Goal: Transaction & Acquisition: Purchase product/service

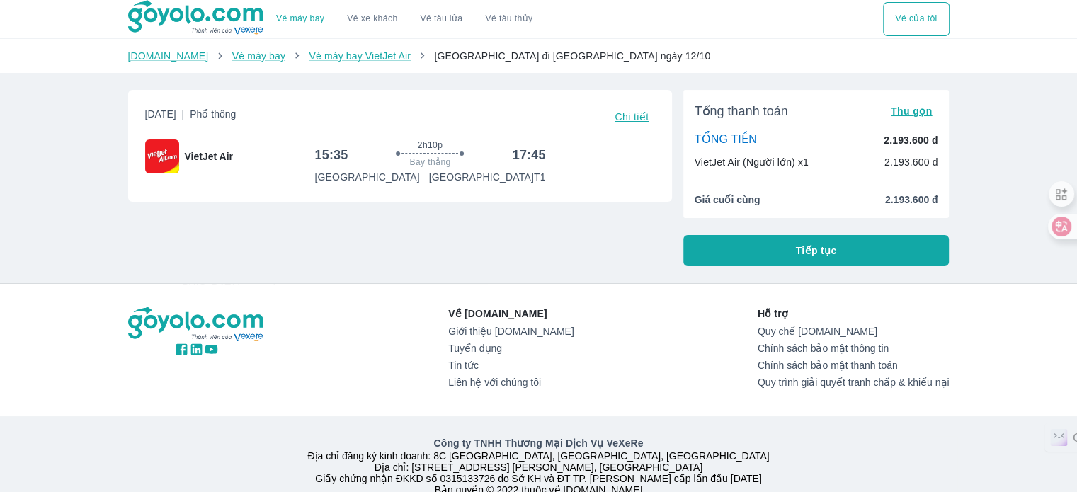
click at [901, 246] on button "Tiếp tục" at bounding box center [816, 250] width 266 height 31
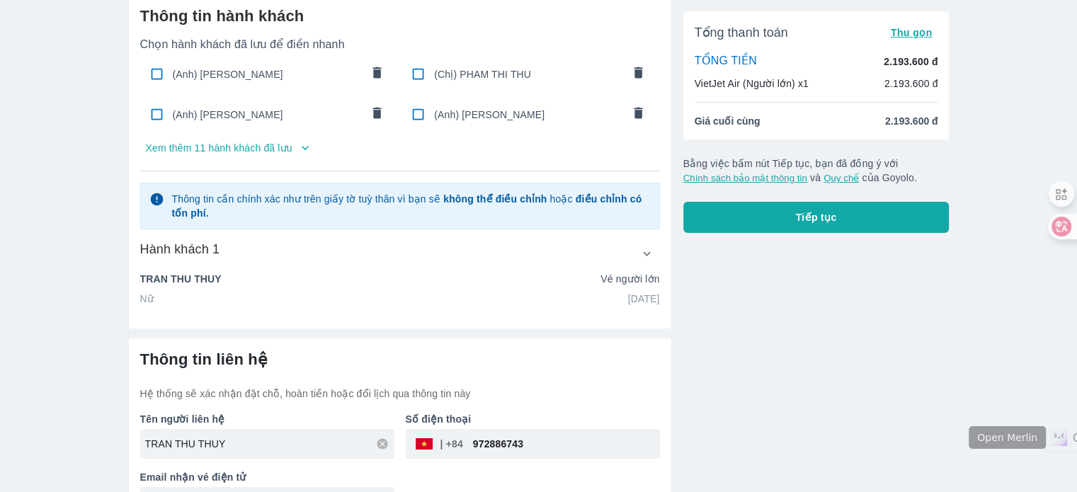
scroll to position [96, 0]
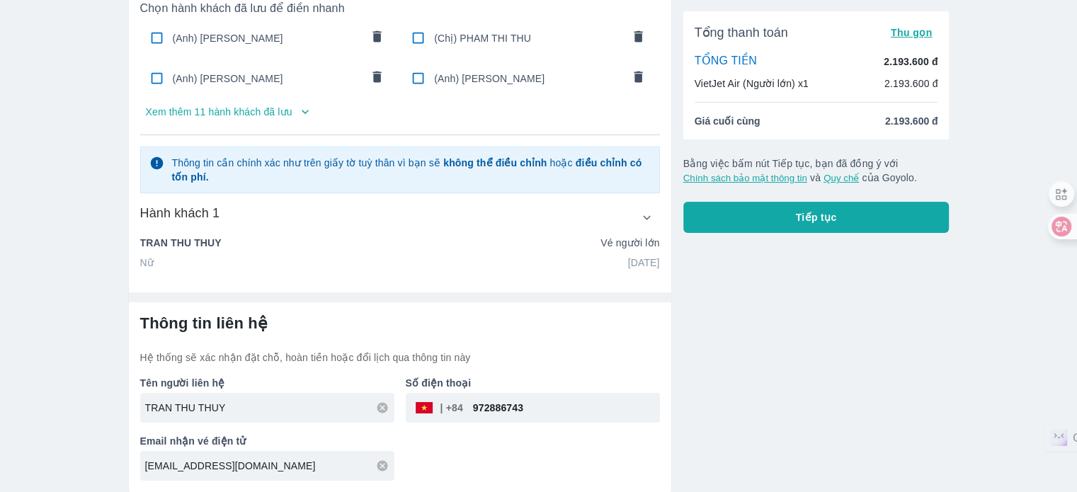
click at [209, 116] on p "Xem thêm 11 hành khách đã lưu" at bounding box center [219, 112] width 147 height 14
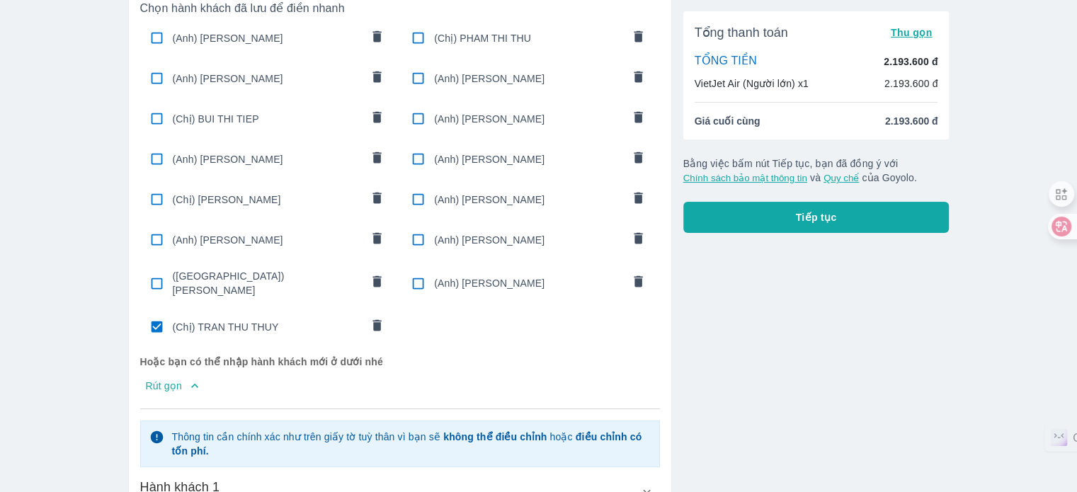
click at [311, 328] on div "(Chị) TRAN THU THUY" at bounding box center [267, 326] width 255 height 33
radio input "false"
checkbox input "false"
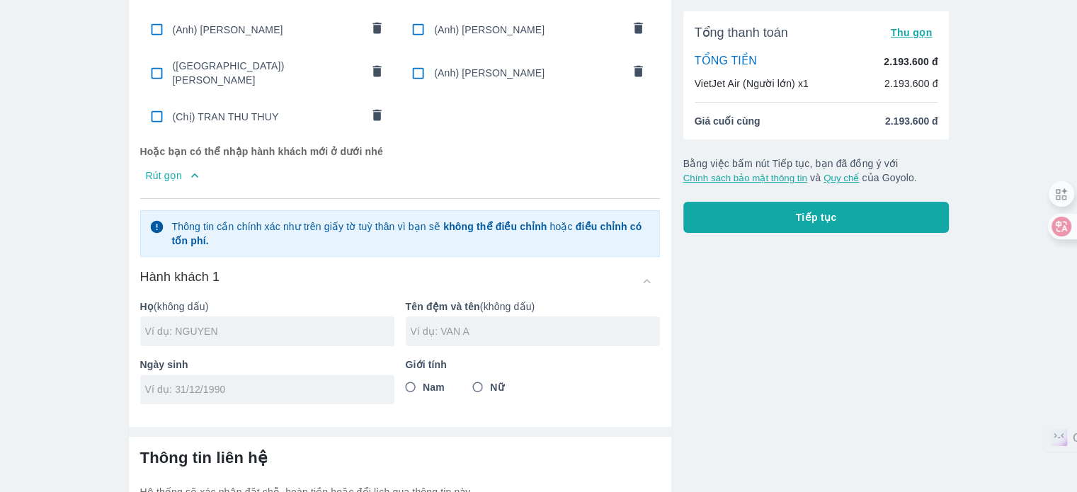
scroll to position [309, 0]
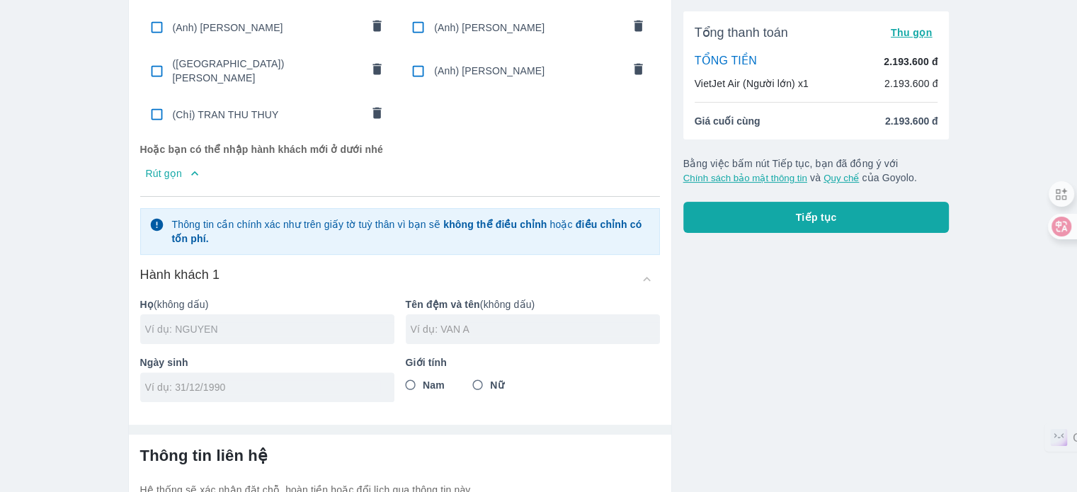
click at [295, 328] on input "text" at bounding box center [269, 329] width 249 height 14
type input "[PERSON_NAME]"
click at [257, 382] on input "tel" at bounding box center [262, 387] width 235 height 14
drag, startPoint x: 253, startPoint y: 384, endPoint x: 0, endPoint y: 445, distance: 259.8
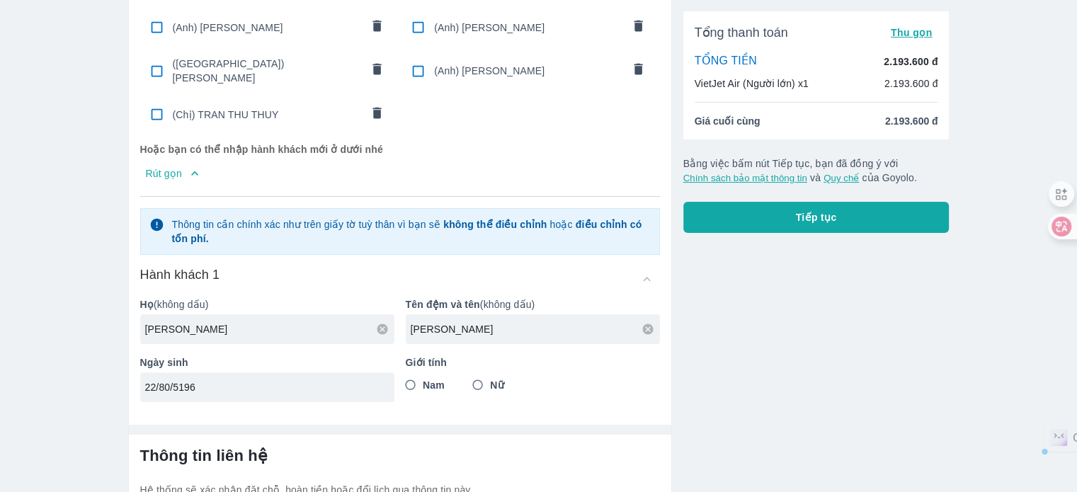
click at [0, 445] on div "Vé máy bay Vé xe khách Vé tàu lửa Vé tàu thủy Vé của tôi Thông tin hành khách C…" at bounding box center [538, 158] width 1077 height 934
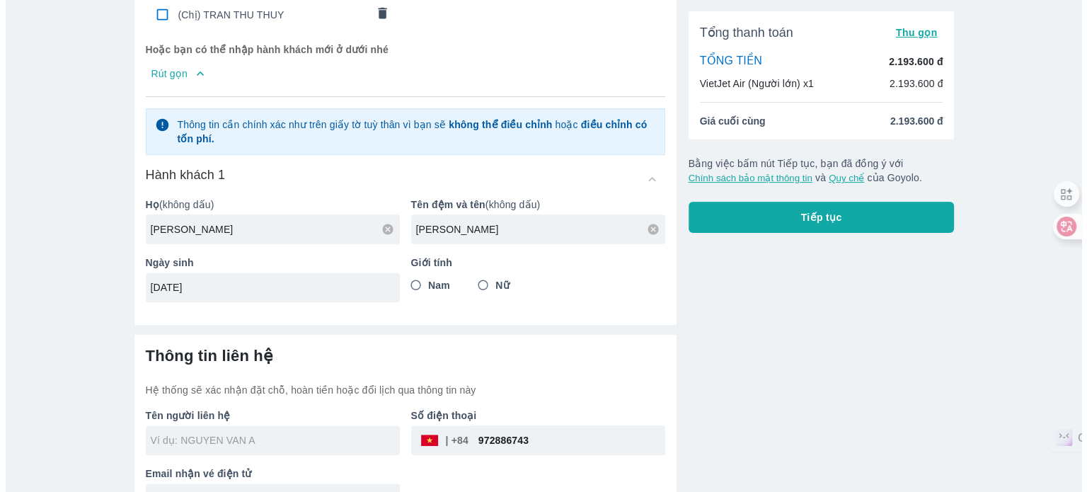
scroll to position [435, 0]
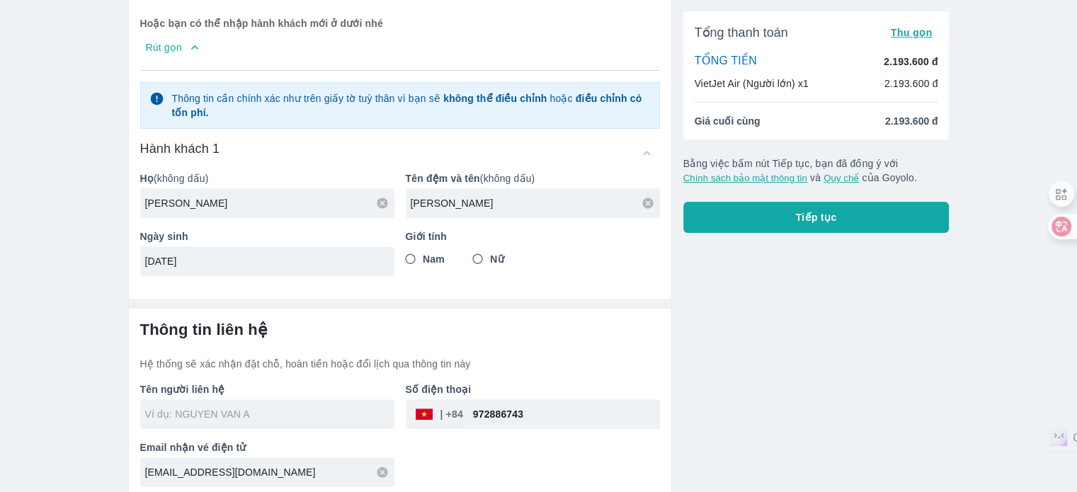
type input "[DATE]"
click at [411, 261] on input "Nam" at bounding box center [410, 258] width 25 height 25
radio input "true"
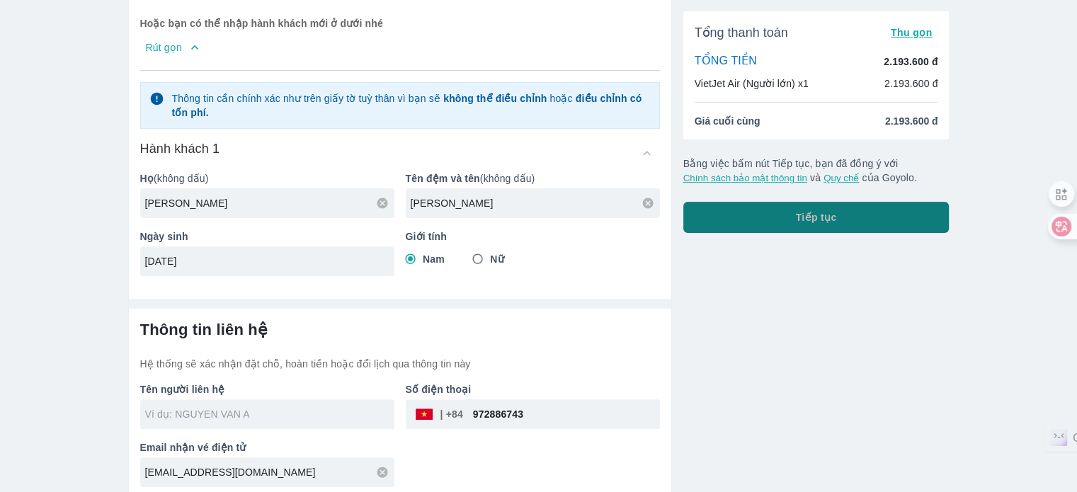
click at [890, 223] on button "Tiếp tục" at bounding box center [816, 217] width 266 height 31
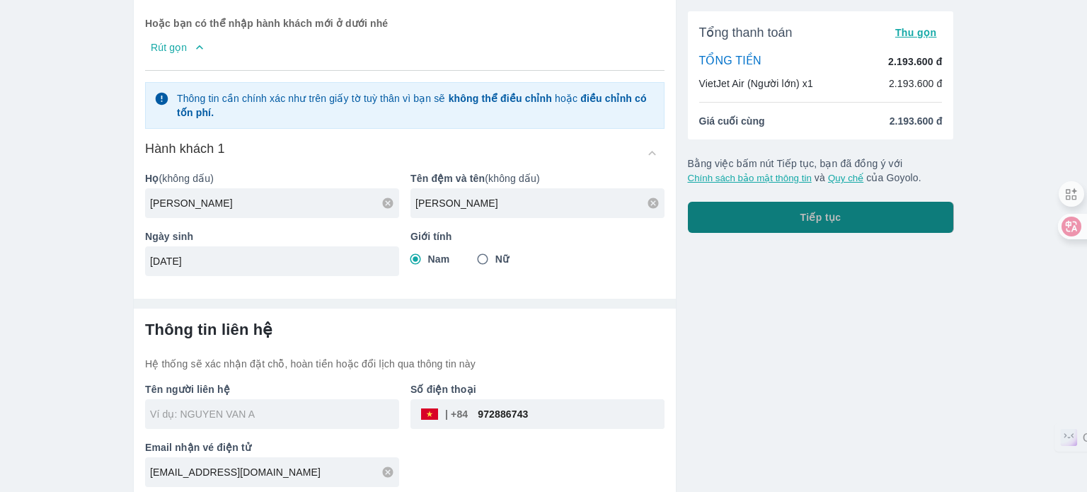
type input "[PERSON_NAME]"
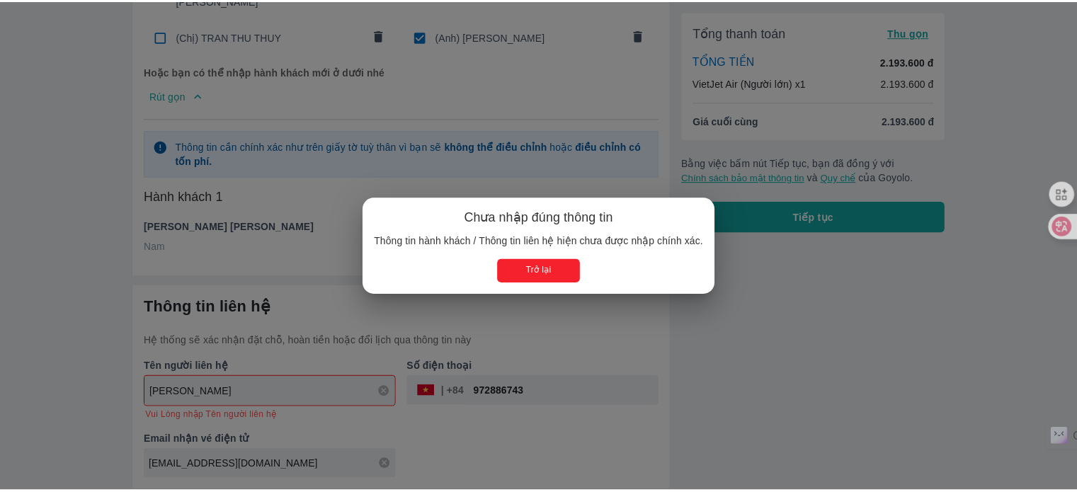
scroll to position [379, 0]
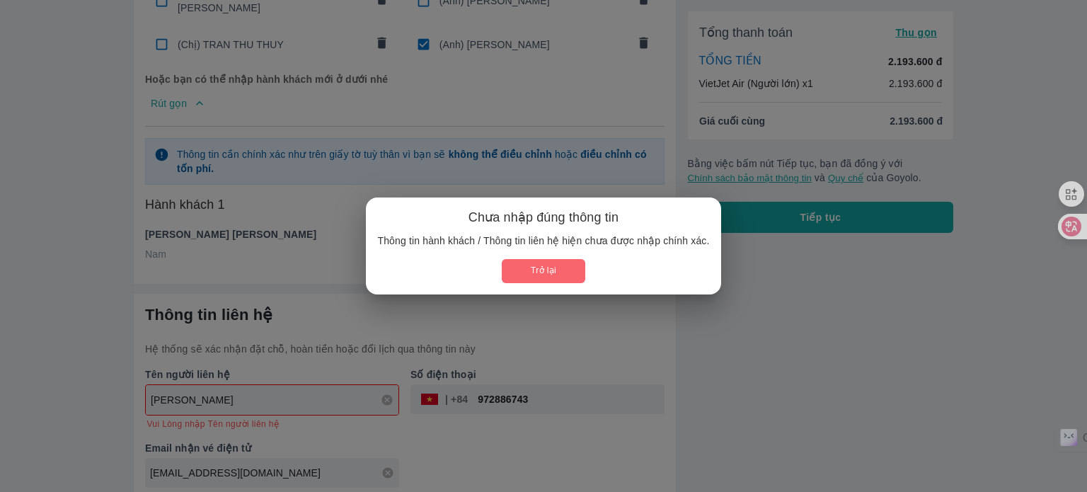
click at [546, 268] on button "Trở lại" at bounding box center [543, 270] width 83 height 23
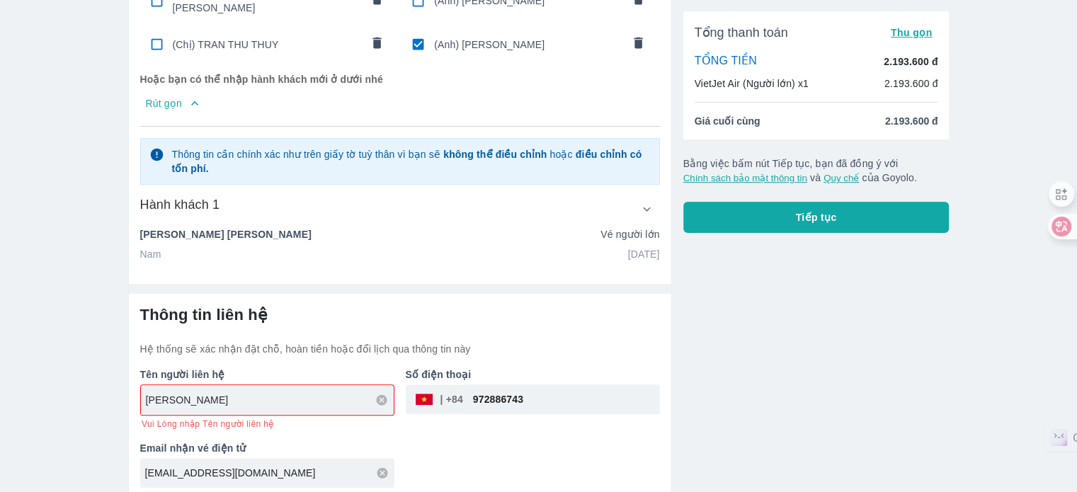
click at [311, 397] on input "[PERSON_NAME]" at bounding box center [270, 400] width 248 height 14
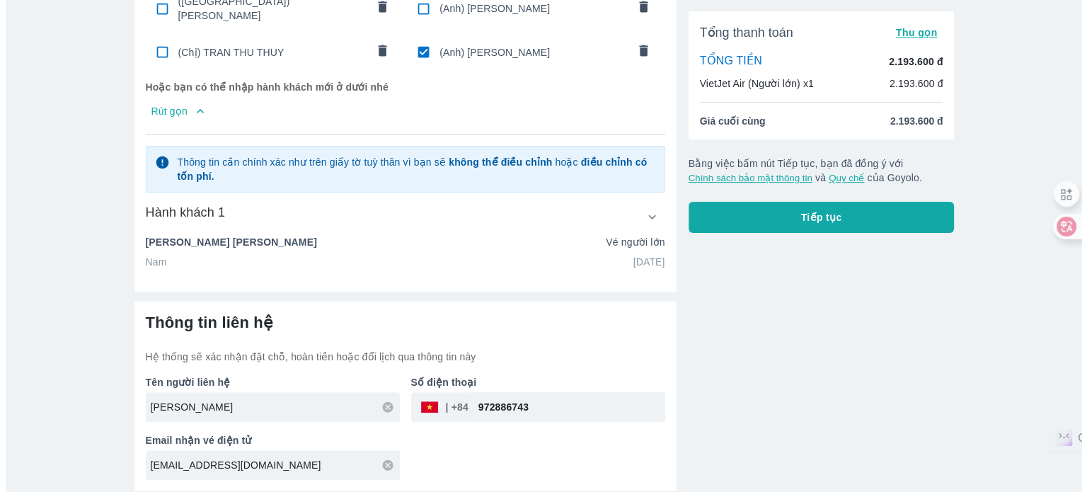
scroll to position [364, 0]
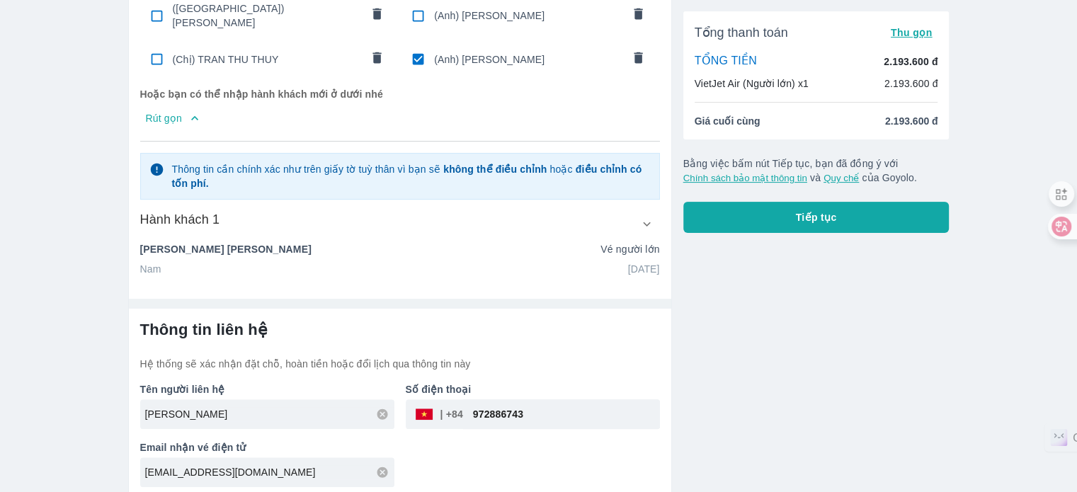
click at [582, 242] on div "Hành khách 1 Họ (không dấu) NGUYEN Tên đệm và tên (không dấu) [PERSON_NAME] Ngà…" at bounding box center [400, 243] width 520 height 65
click at [796, 219] on span "Tiếp tục" at bounding box center [816, 217] width 41 height 14
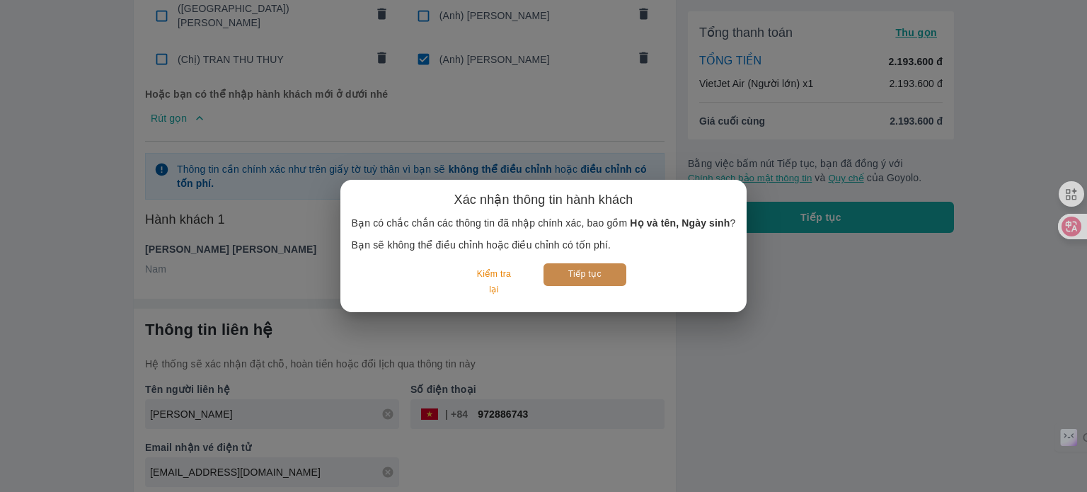
click at [592, 282] on button "Tiếp tục" at bounding box center [585, 274] width 83 height 22
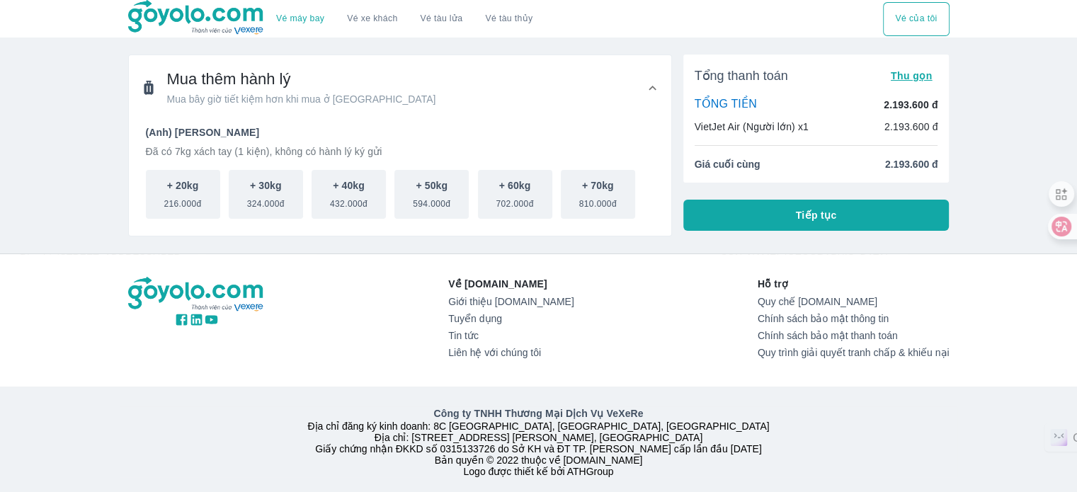
click at [791, 215] on button "Tiếp tục" at bounding box center [816, 215] width 266 height 31
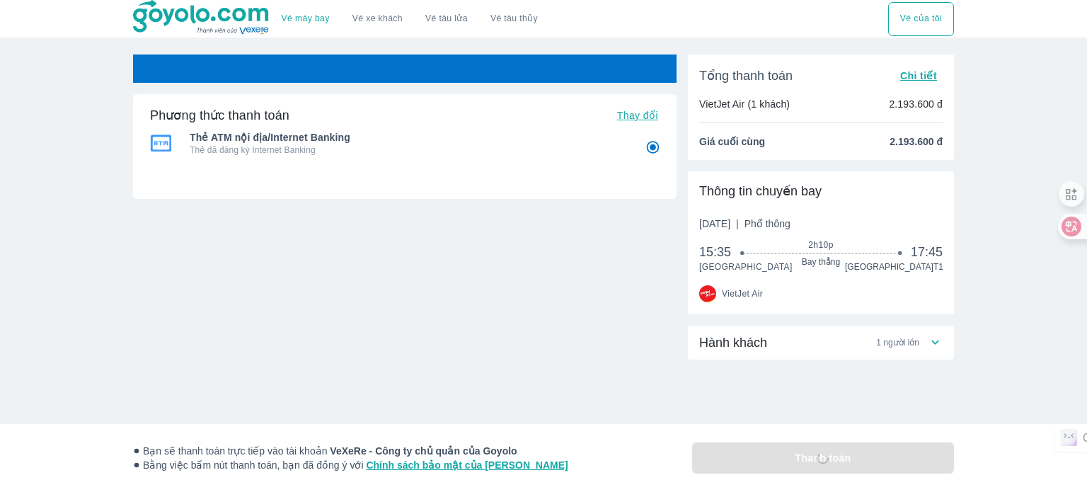
radio input "false"
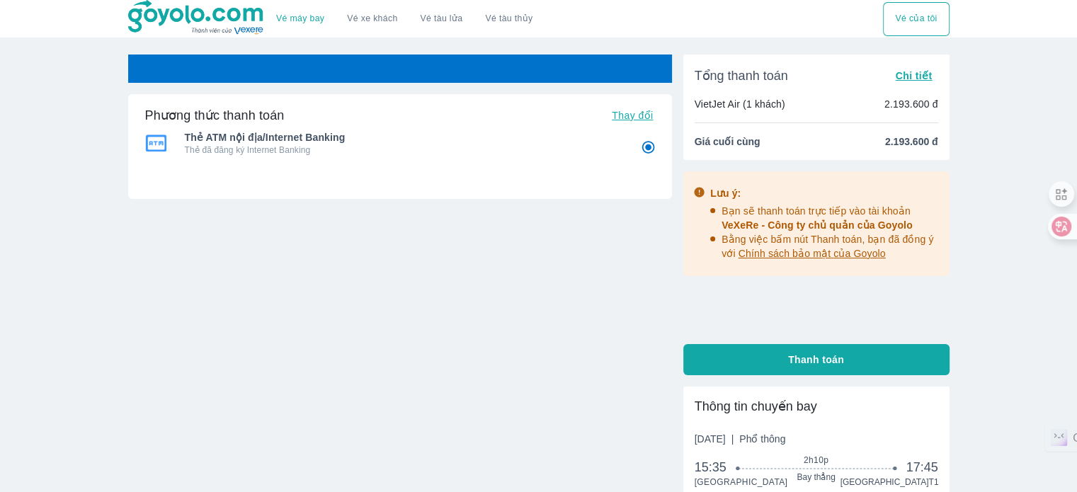
radio input "false"
click at [385, 458] on div "Vé sẽ tự động hủy trong 46 : 20 Phương thức thanh toán Thay đổi Thẻ ATM nội địa…" at bounding box center [400, 372] width 544 height 634
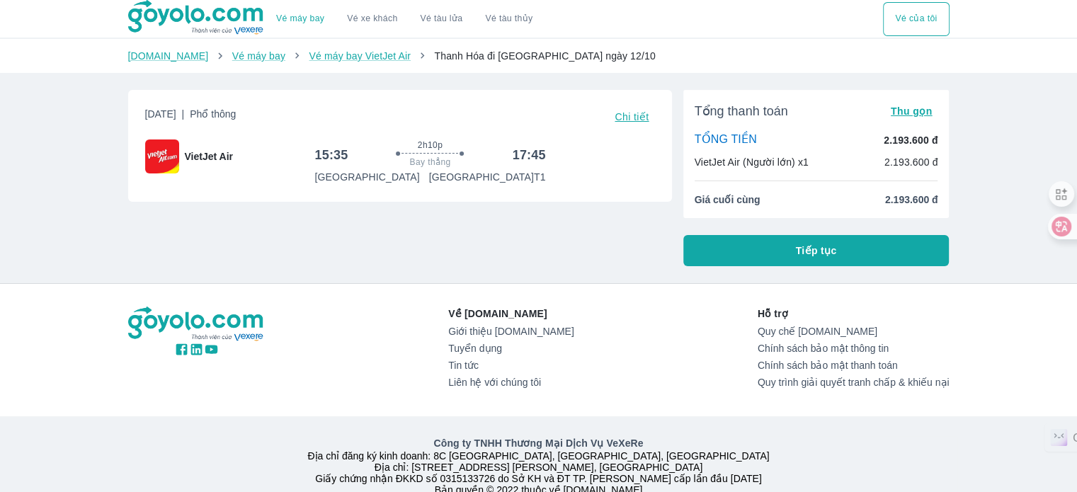
drag, startPoint x: 0, startPoint y: 0, endPoint x: 773, endPoint y: 236, distance: 808.3
click at [776, 237] on div "Tổng thanh toán Thu gọn TỔNG TIỀN 2.193.600 đ VietJet Air (Người lớn) x1 2.193.…" at bounding box center [816, 178] width 266 height 176
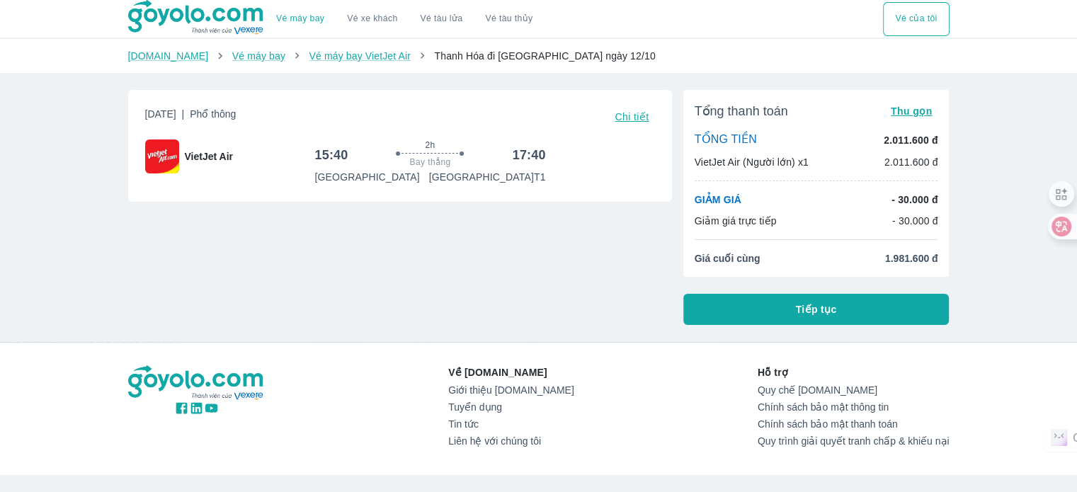
click at [739, 292] on div "Tổng thanh toán Thu gọn TỔNG TIỀN 2.011.600 đ VietJet Air (Người lớn) x1 2.011.…" at bounding box center [816, 207] width 266 height 235
click at [712, 314] on button "Tiếp tục" at bounding box center [816, 309] width 266 height 31
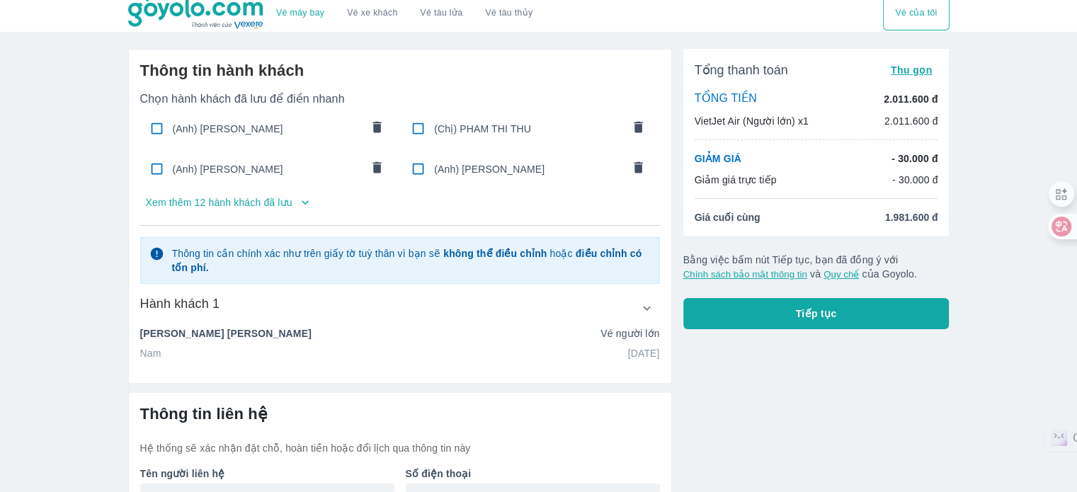
scroll to position [96, 0]
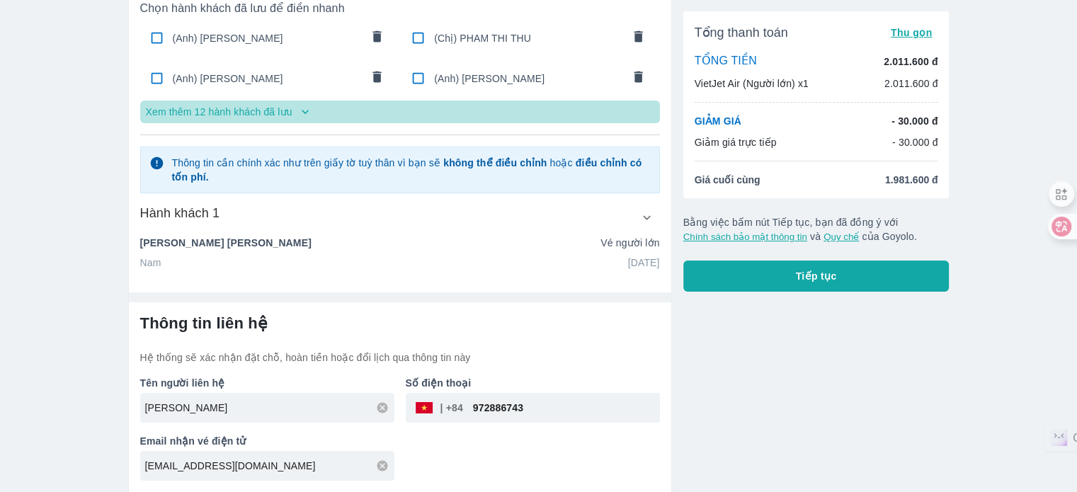
click at [298, 109] on icon "button" at bounding box center [305, 112] width 14 height 14
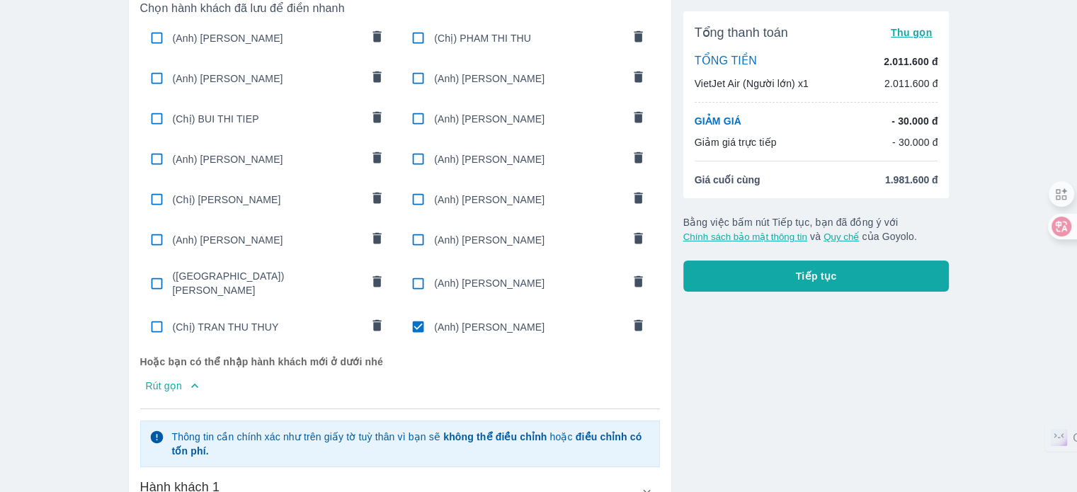
click at [421, 320] on input "checkbox" at bounding box center [418, 327] width 28 height 28
checkbox input "false"
radio input "false"
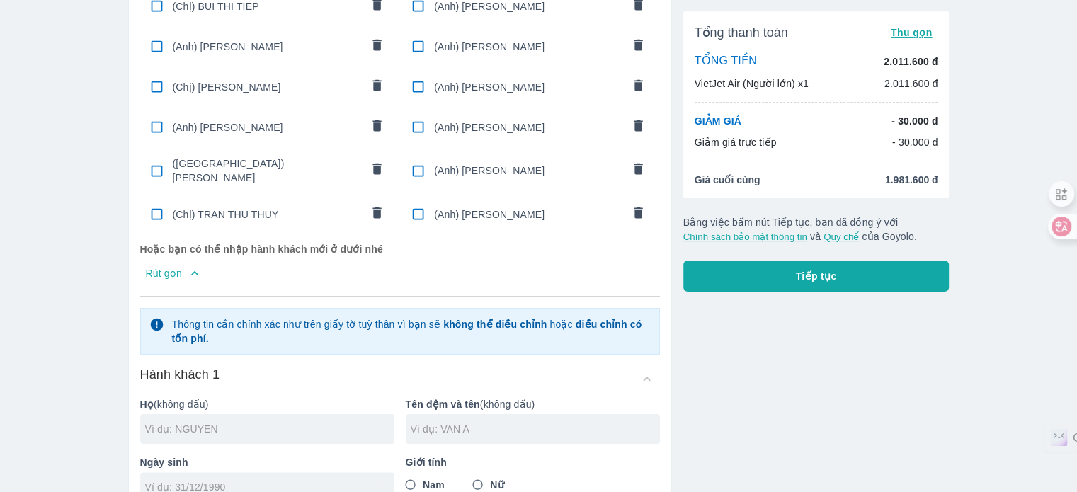
scroll to position [212, 0]
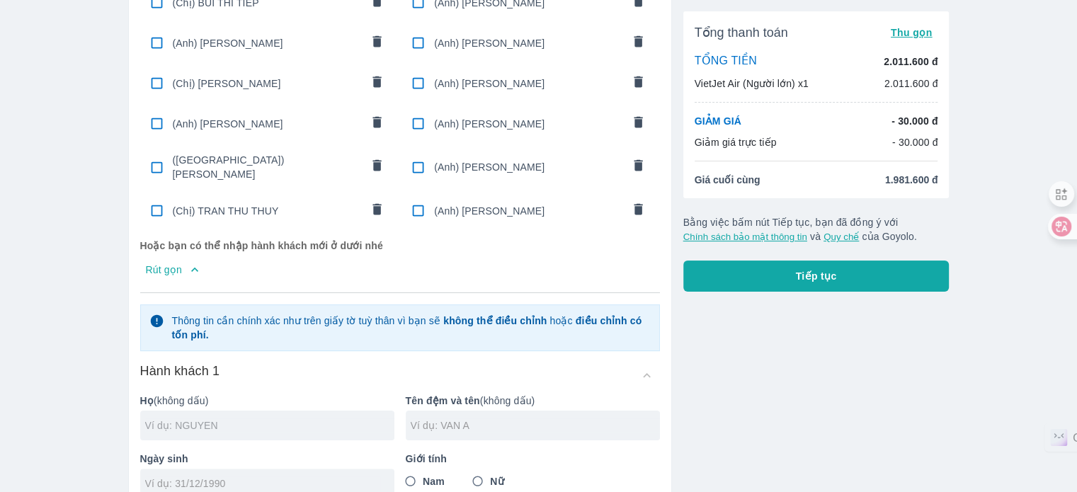
click at [195, 418] on input "text" at bounding box center [269, 425] width 249 height 14
type input "LE"
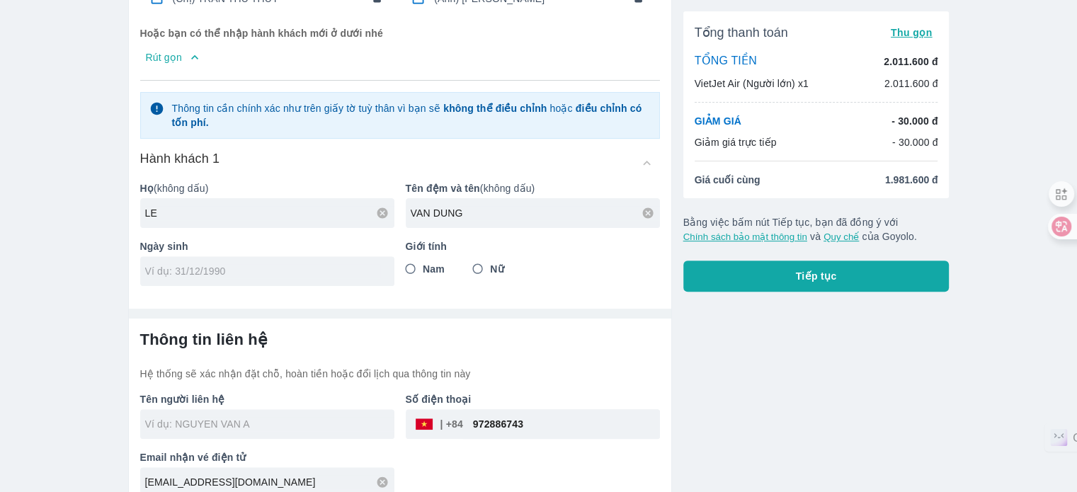
type input "VAN DUNG"
click at [312, 264] on input "tel" at bounding box center [262, 271] width 235 height 14
type input "01/01/1970"
click at [444, 262] on span "Nam" at bounding box center [434, 269] width 22 height 14
click at [423, 259] on input "Nam" at bounding box center [410, 268] width 25 height 25
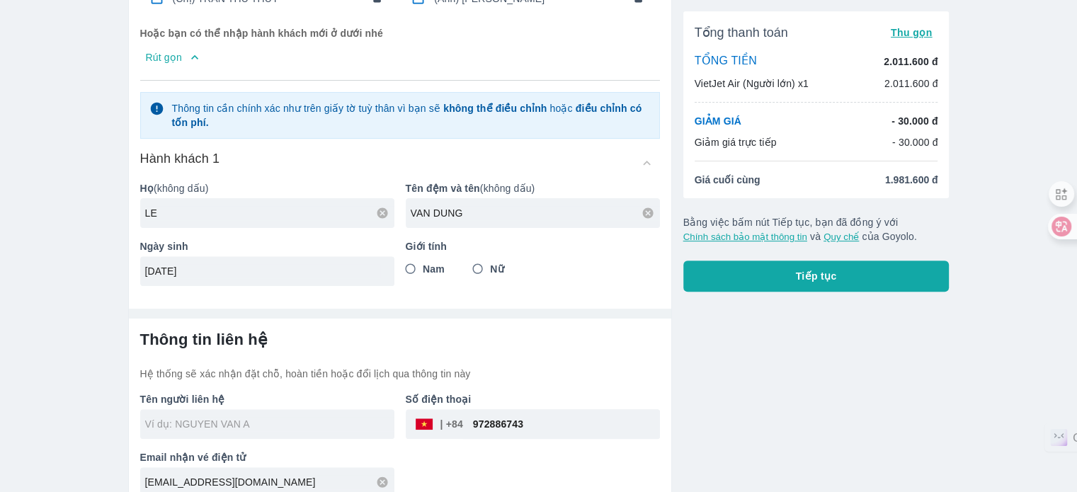
radio input "true"
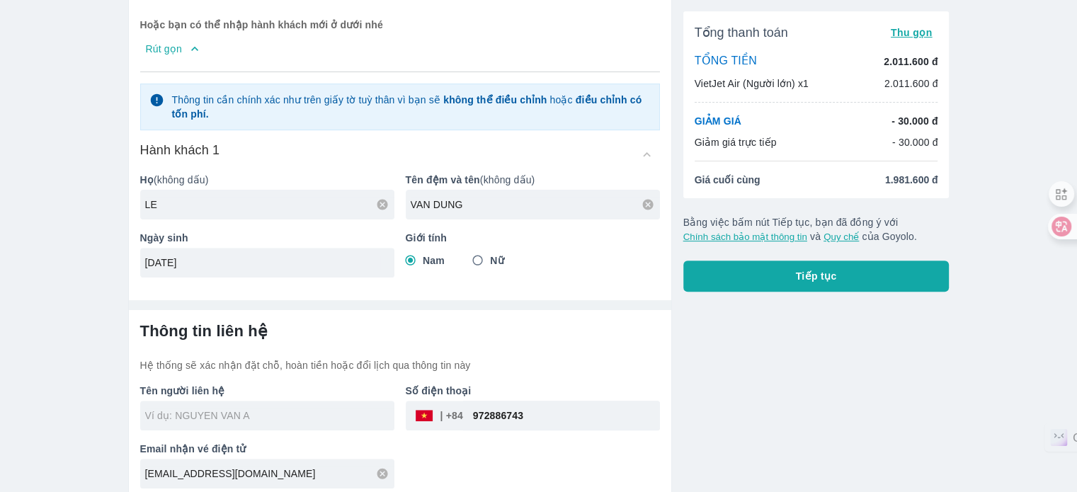
scroll to position [435, 0]
click at [935, 316] on div "Tổng thanh toán Thu gọn TỔNG TIỀN 2.011.600 đ VietJet Air (Người lớn) x1 2.011.…" at bounding box center [811, 53] width 278 height 891
type input "LE VAN DUNG"
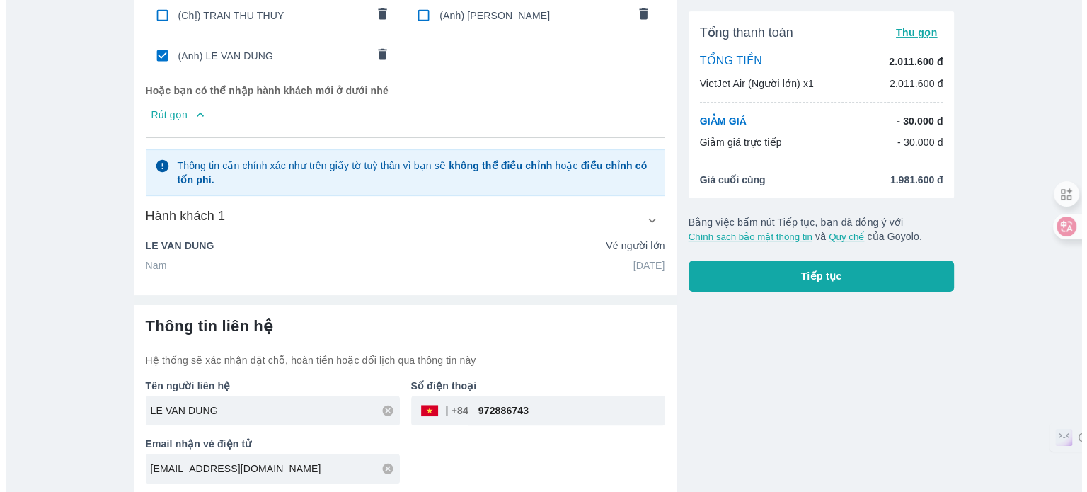
scroll to position [404, 0]
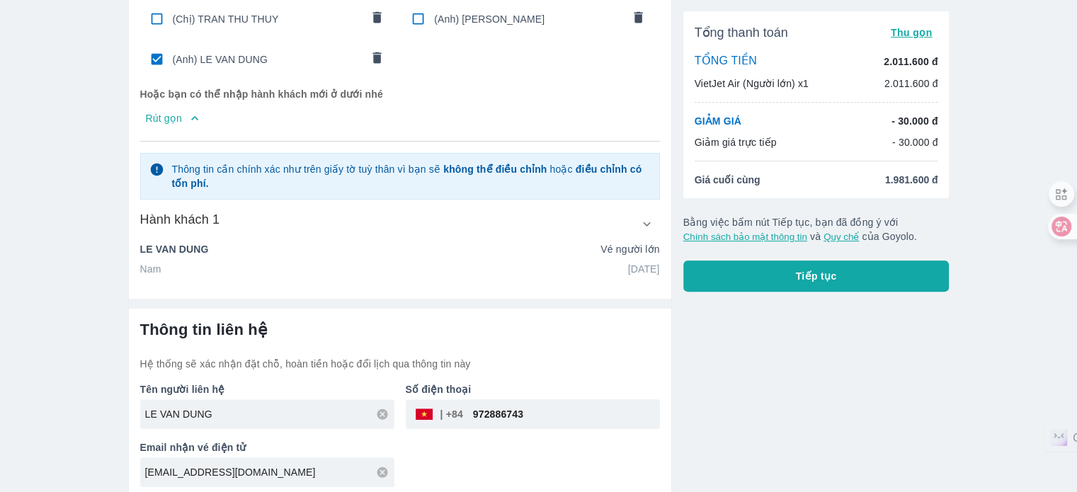
click at [867, 279] on button "Tiếp tục" at bounding box center [816, 276] width 266 height 31
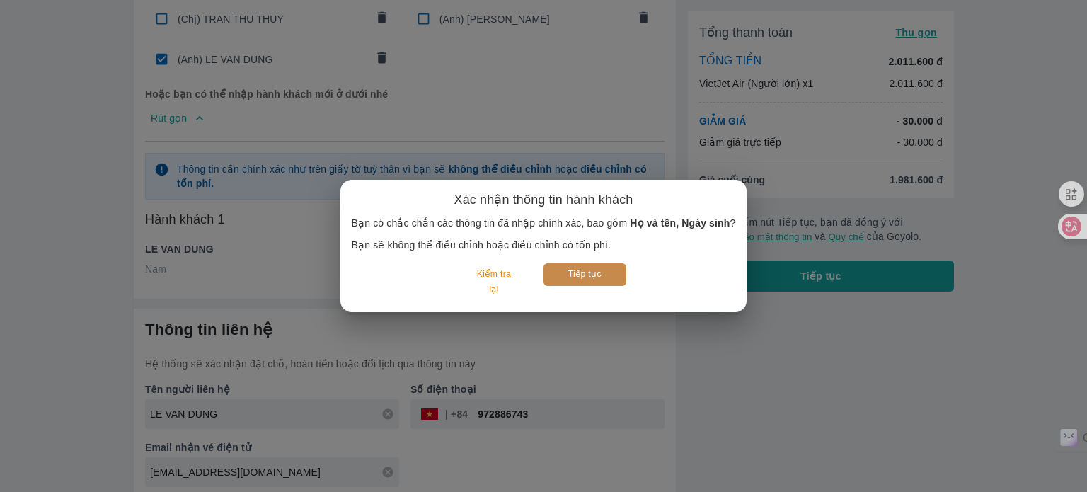
click at [575, 276] on button "Tiếp tục" at bounding box center [585, 274] width 83 height 22
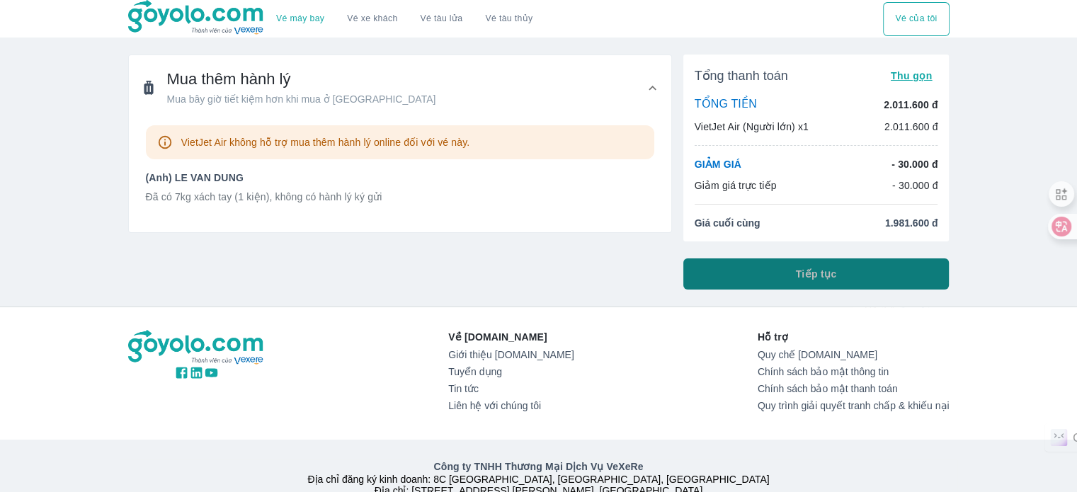
click at [728, 258] on button "Tiếp tục" at bounding box center [816, 273] width 266 height 31
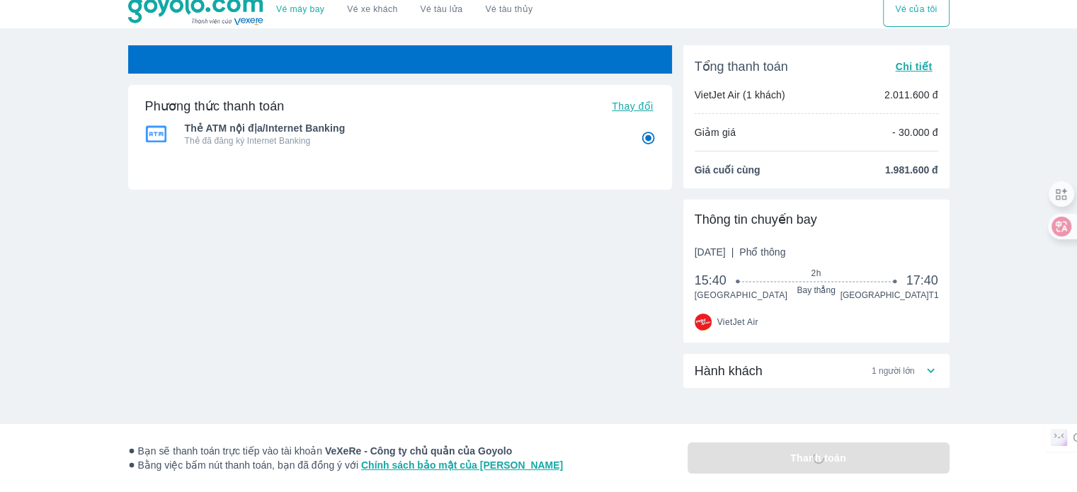
scroll to position [18, 0]
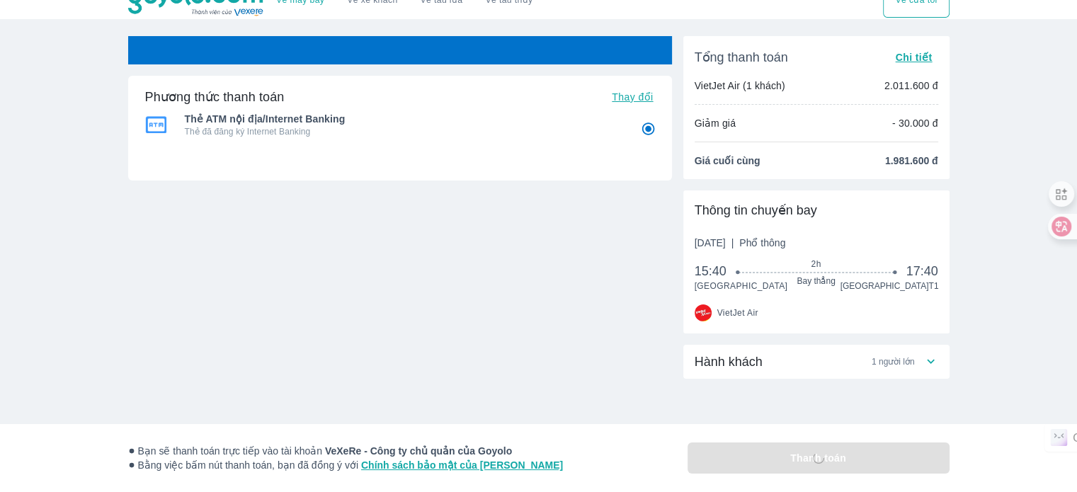
radio input "false"
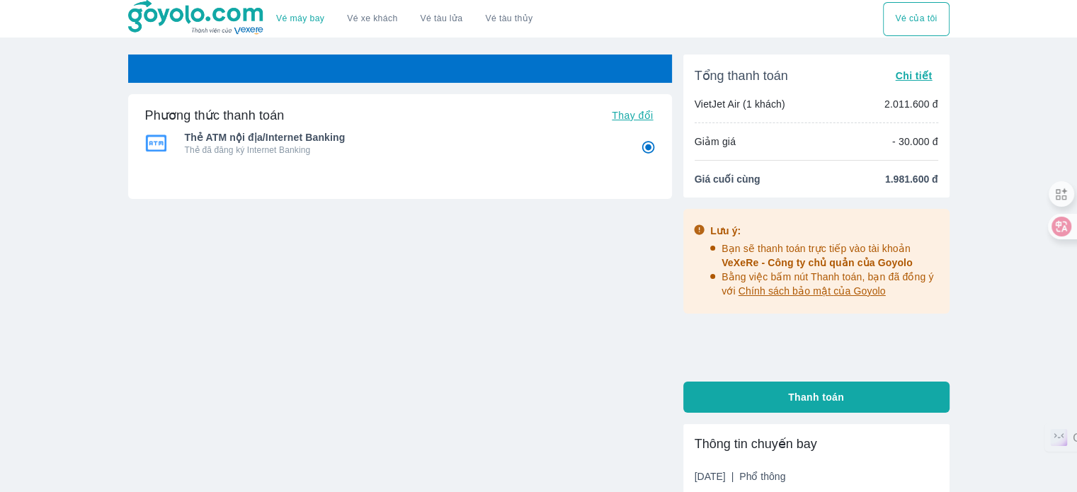
radio input "false"
click at [507, 324] on div "Vé sẽ tự động hủy trong 43 : 11 Phương thức thanh toán Thay đổi Thẻ ATM nội địa…" at bounding box center [400, 242] width 544 height 375
